Goal: Transaction & Acquisition: Purchase product/service

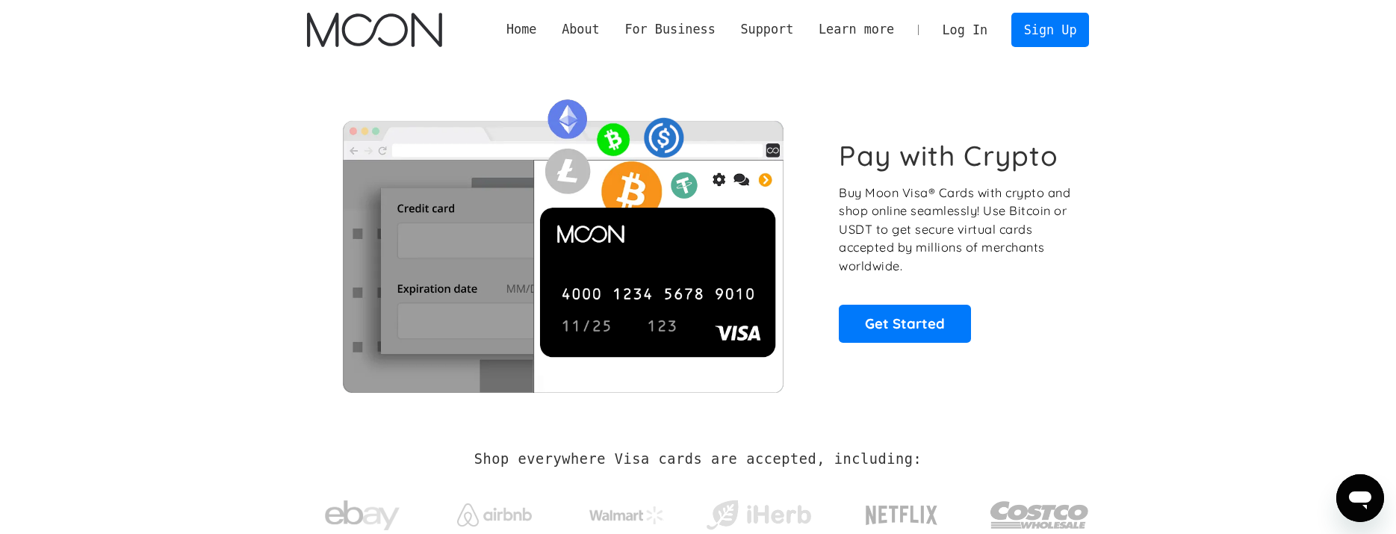
click at [973, 33] on link "Log In" at bounding box center [965, 29] width 70 height 33
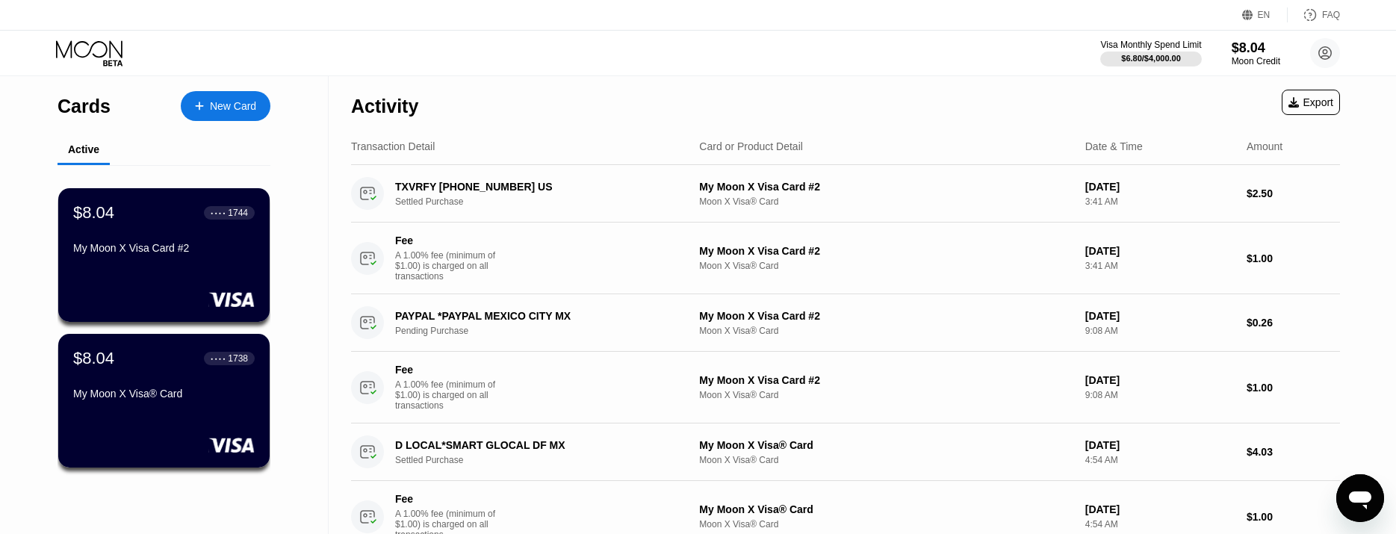
click at [1246, 61] on div "Moon Credit" at bounding box center [1256, 61] width 49 height 10
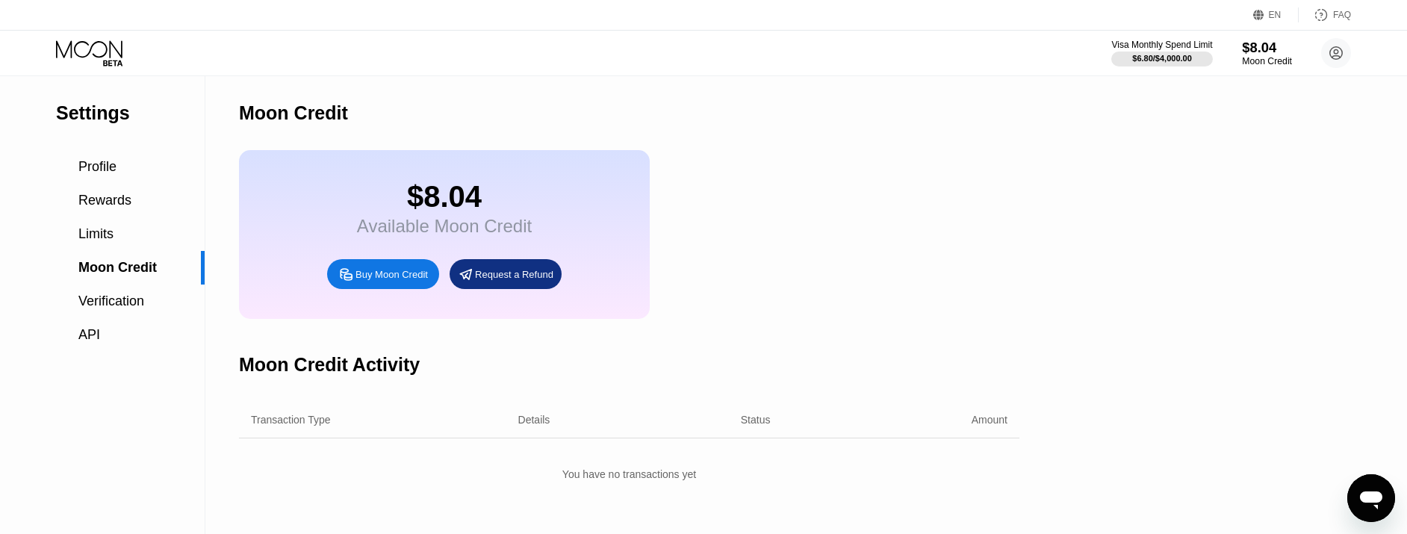
click at [1246, 61] on div "Moon Credit" at bounding box center [1267, 61] width 50 height 10
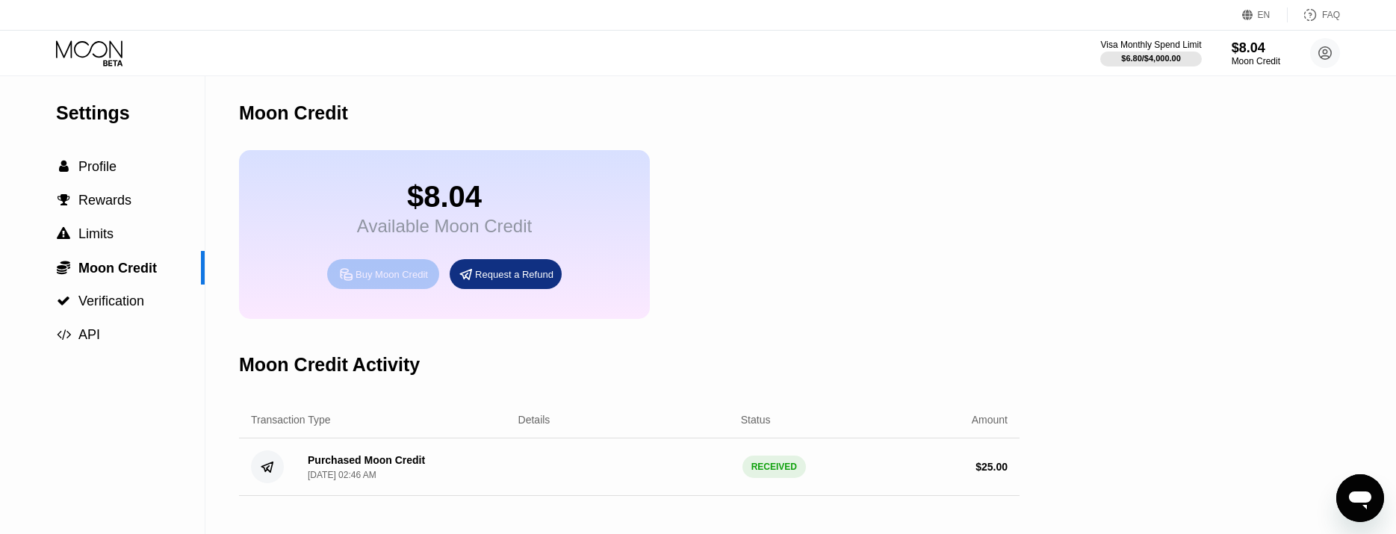
click at [368, 281] on div "Buy Moon Credit" at bounding box center [392, 274] width 72 height 13
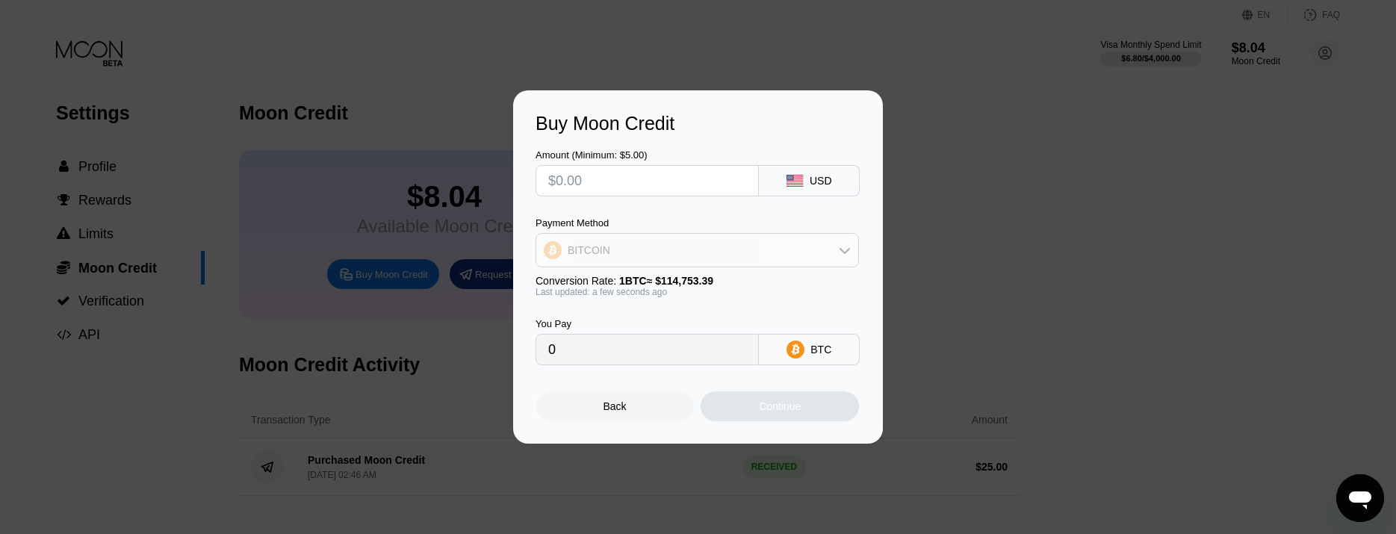
click at [698, 265] on div "BITCOIN" at bounding box center [697, 250] width 322 height 30
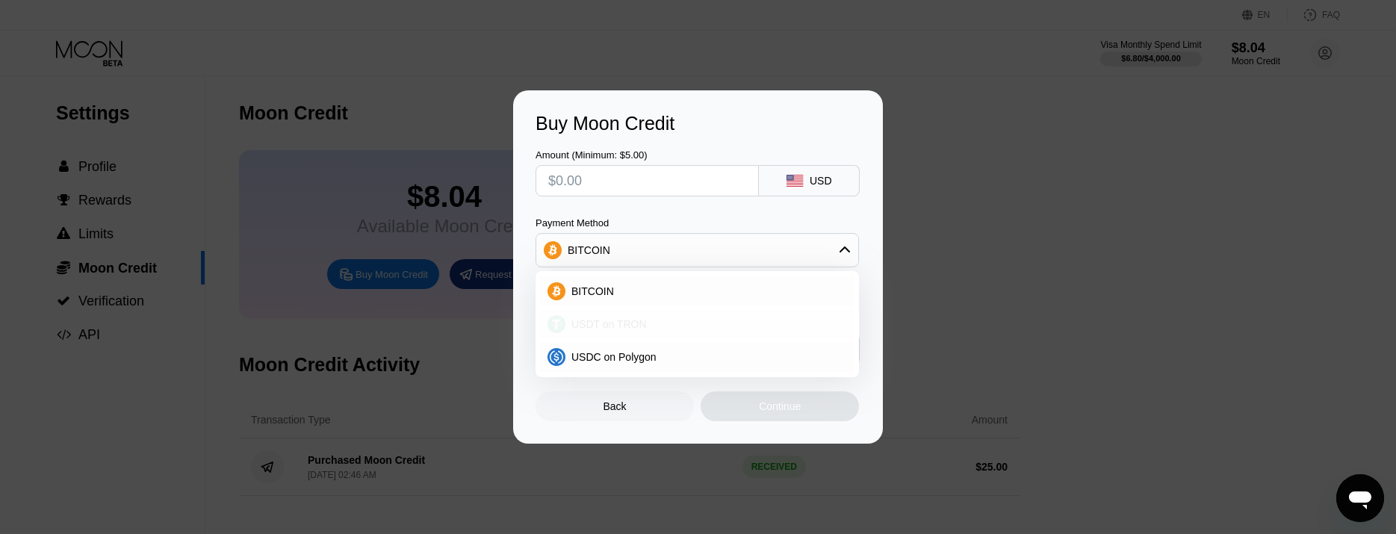
click at [607, 324] on span "USDT on TRON" at bounding box center [608, 324] width 75 height 12
type input "0.00"
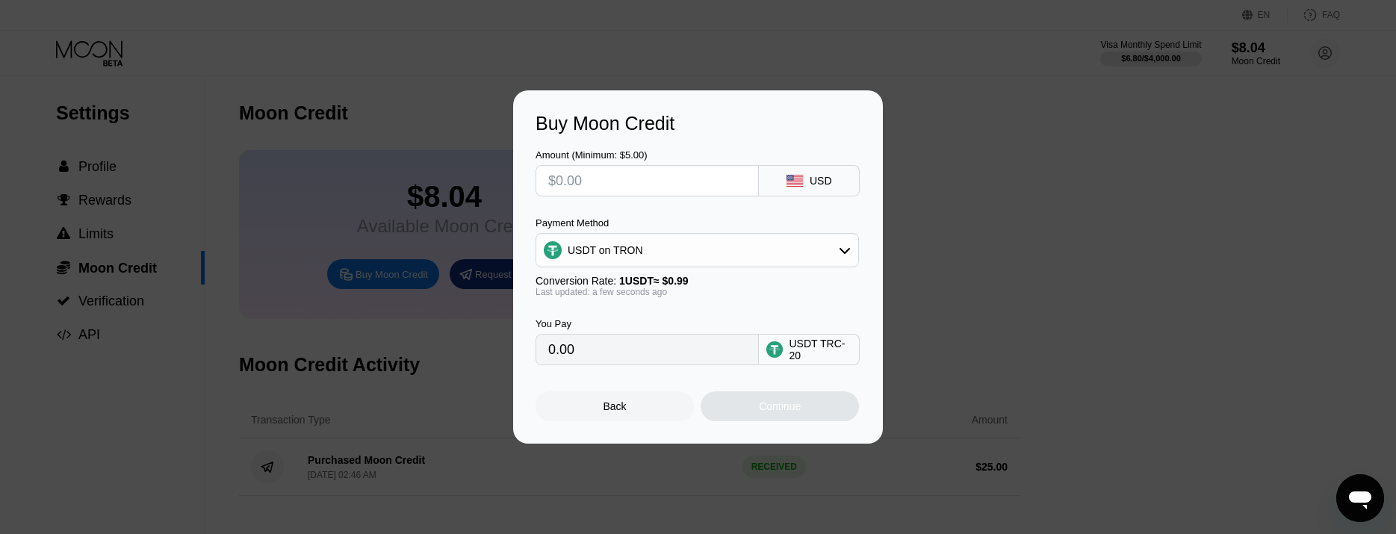
click at [635, 191] on input "text" at bounding box center [647, 181] width 198 height 30
type input "$100"
type input "101.01"
type input "$100"
click at [741, 412] on div "Continue" at bounding box center [780, 406] width 158 height 30
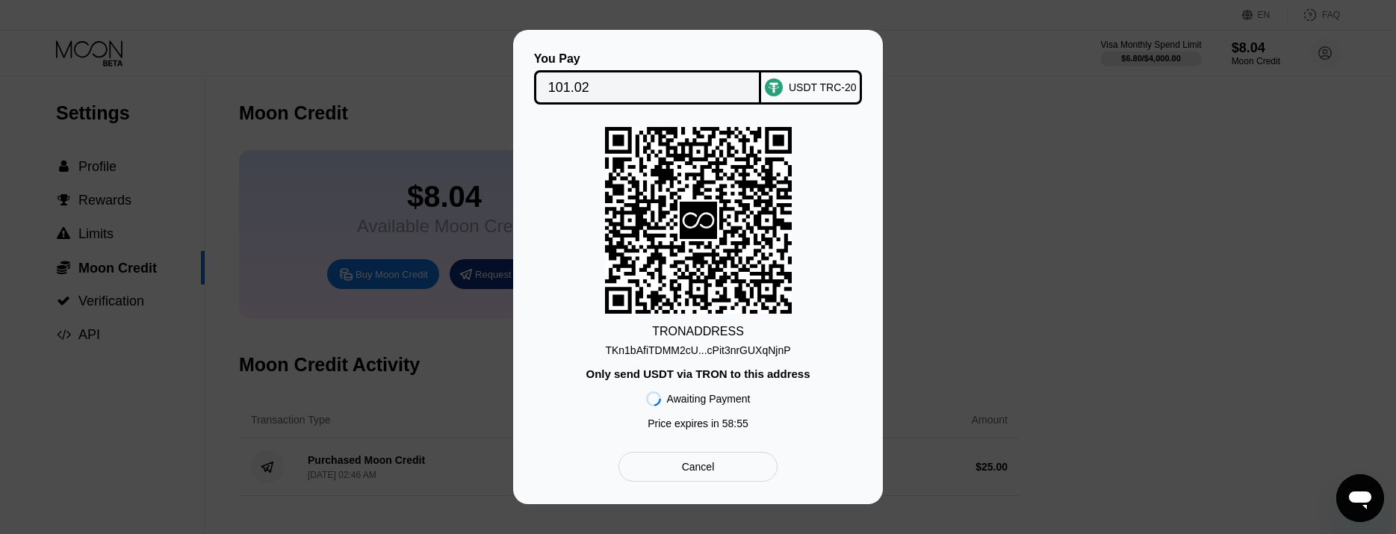
click at [663, 349] on div "TKn1bAfiTDMM2cU...cPit3nrGUXqNjnP" at bounding box center [697, 350] width 185 height 12
